Goal: Navigation & Orientation: Find specific page/section

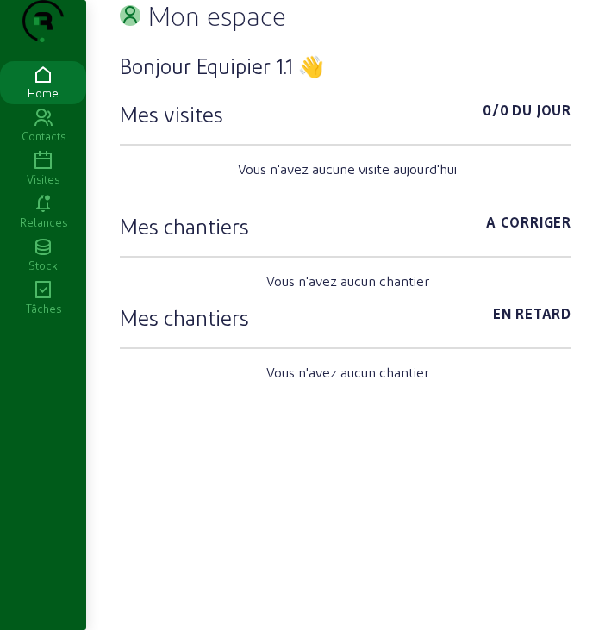
click at [41, 215] on icon at bounding box center [43, 204] width 86 height 21
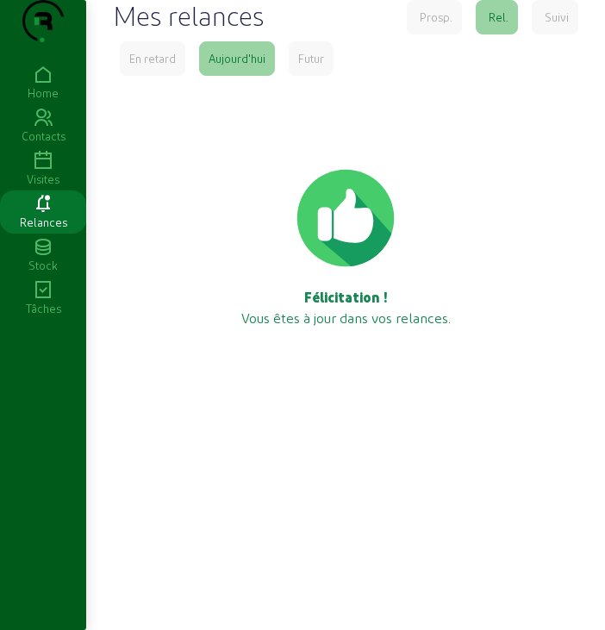
click at [47, 171] on icon at bounding box center [43, 161] width 86 height 21
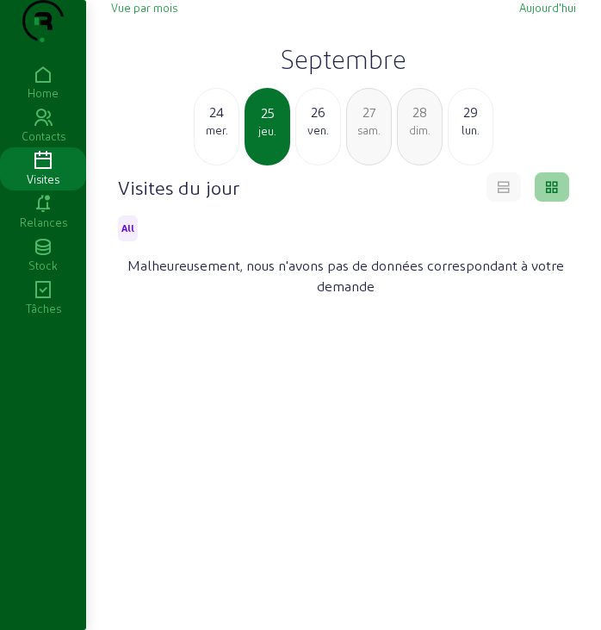
click at [333, 74] on h2 "Septembre" at bounding box center [343, 58] width 465 height 31
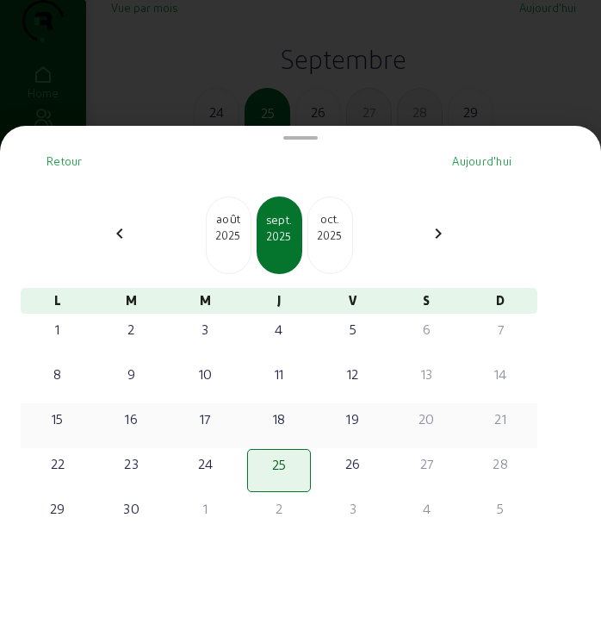
click at [207, 420] on div "17" at bounding box center [205, 418] width 60 height 21
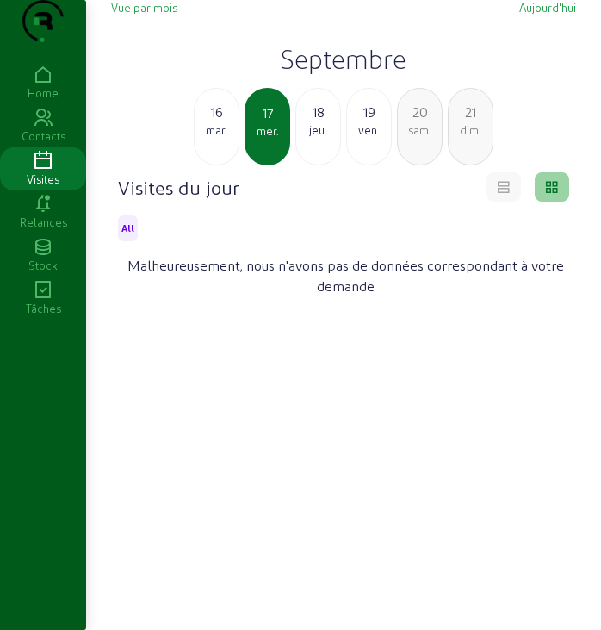
click at [327, 74] on h2 "Septembre" at bounding box center [343, 58] width 465 height 31
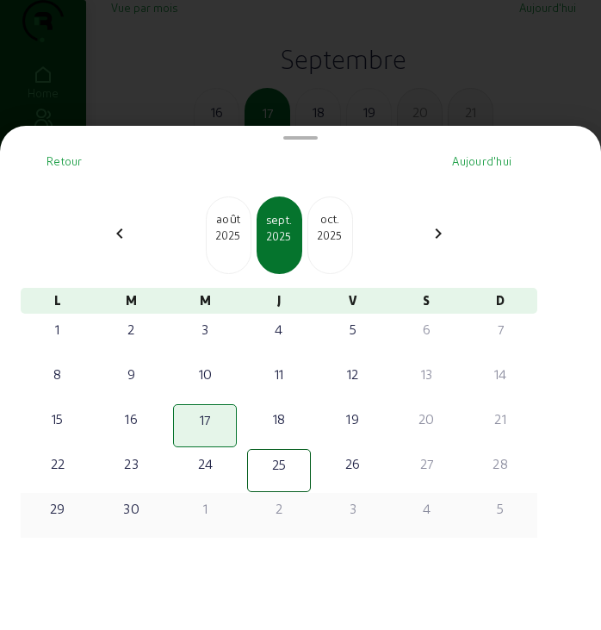
click at [67, 514] on div "29" at bounding box center [58, 508] width 60 height 21
